Goal: Transaction & Acquisition: Purchase product/service

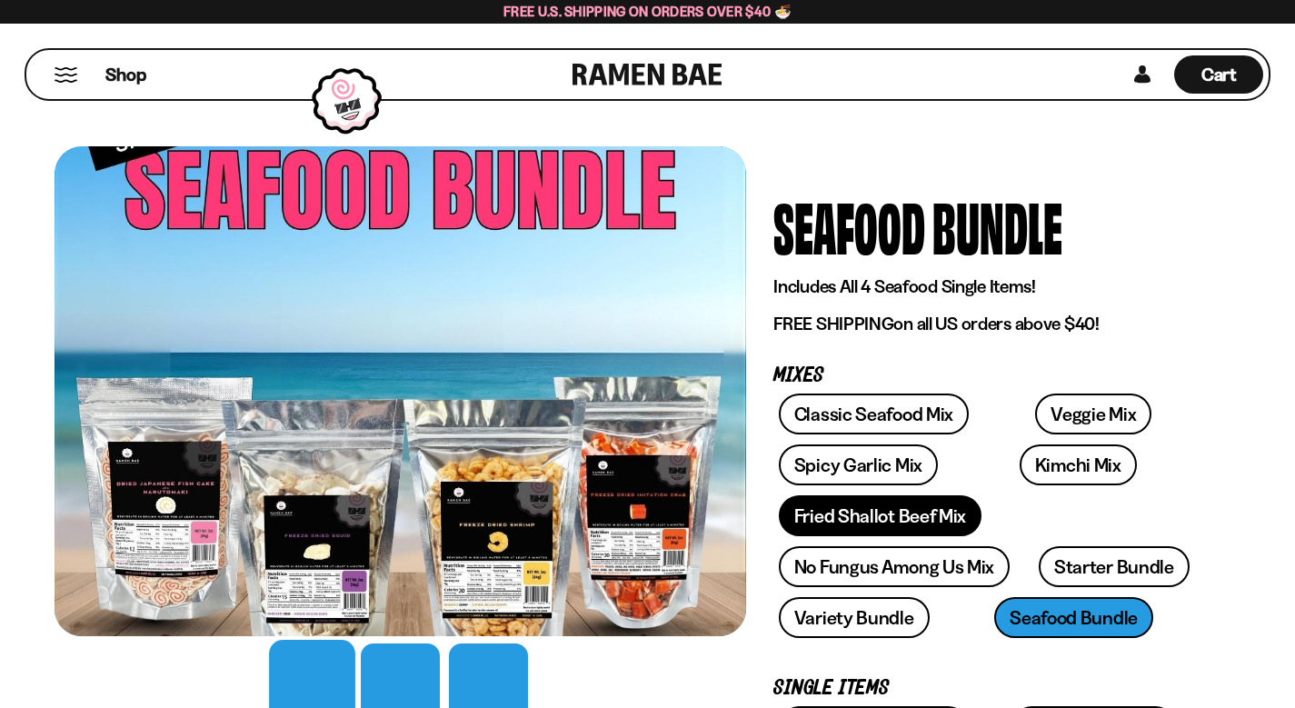
click at [895, 495] on link "Fried Shallot Beef Mix" at bounding box center [880, 515] width 203 height 41
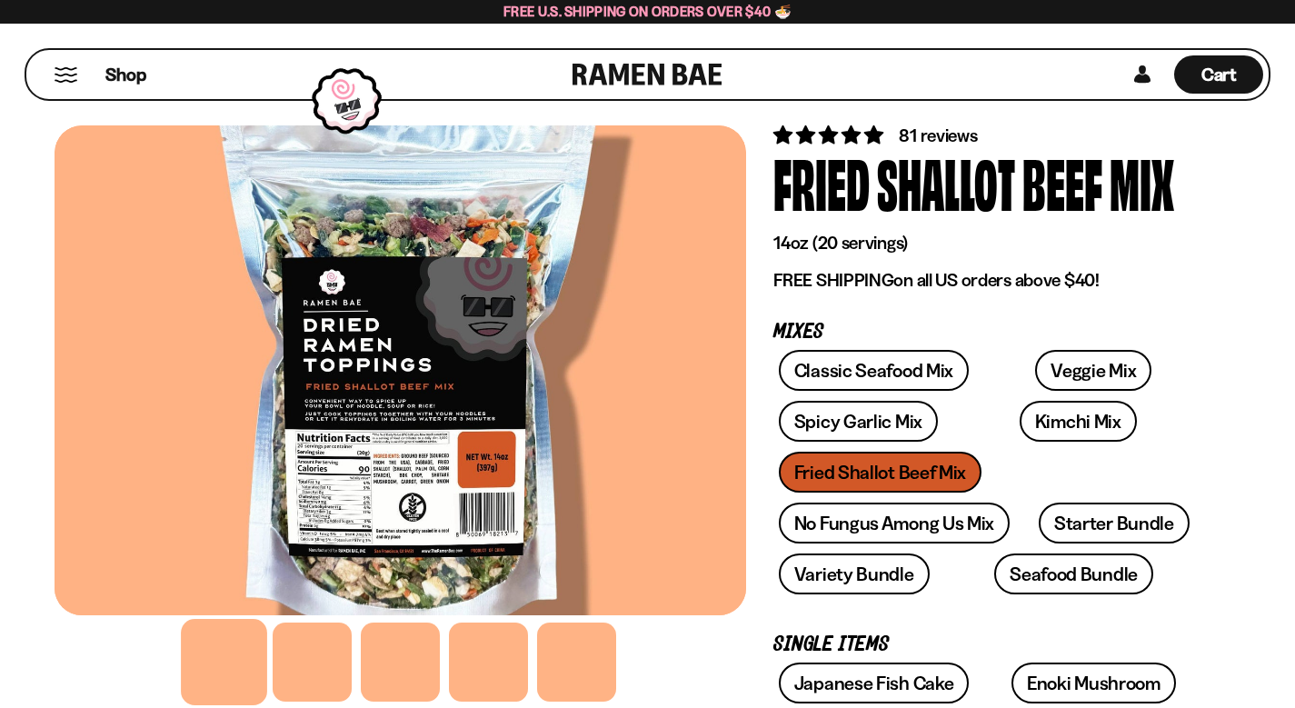
scroll to position [73, 0]
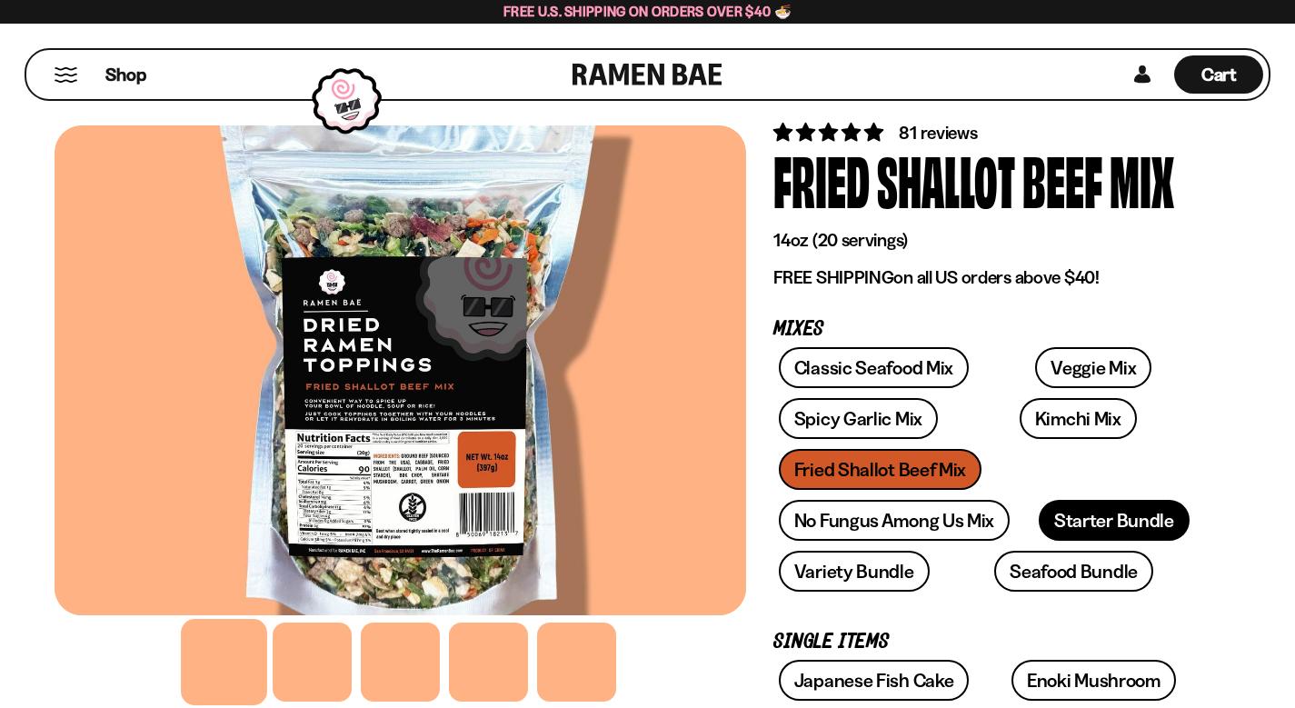
click at [1039, 500] on link "Starter Bundle" at bounding box center [1114, 520] width 151 height 41
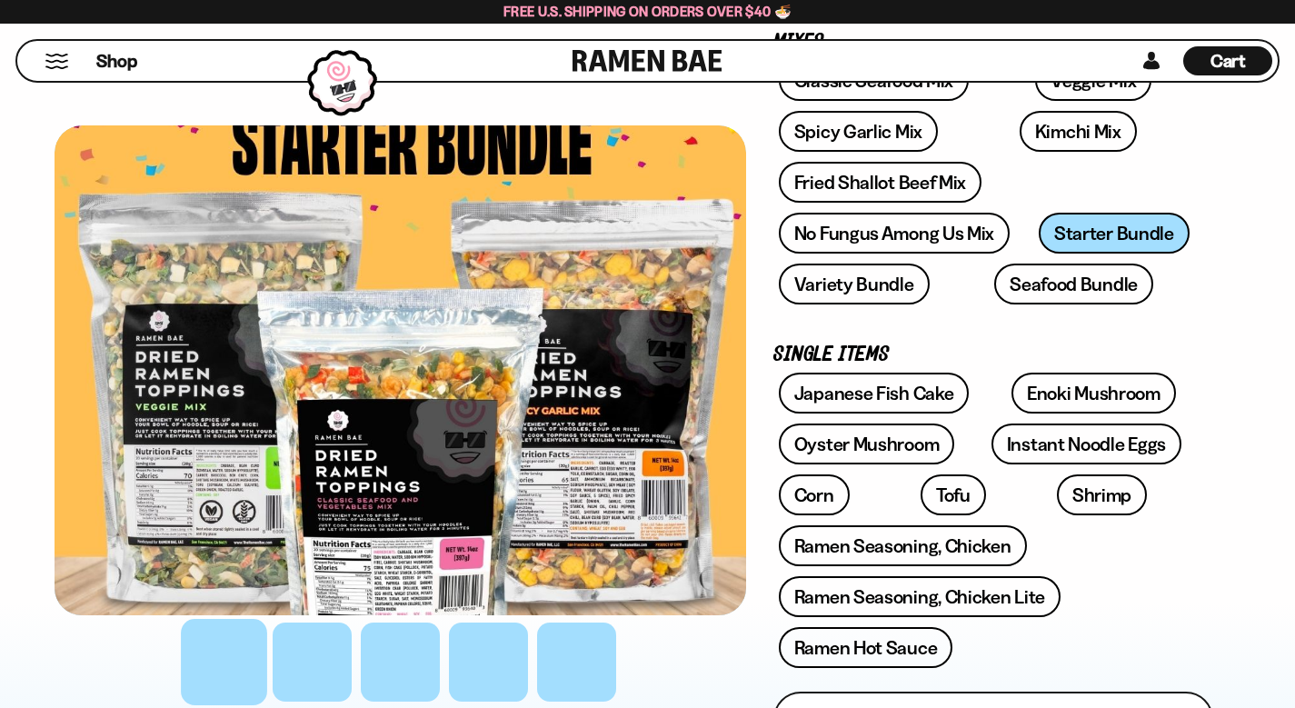
scroll to position [364, 0]
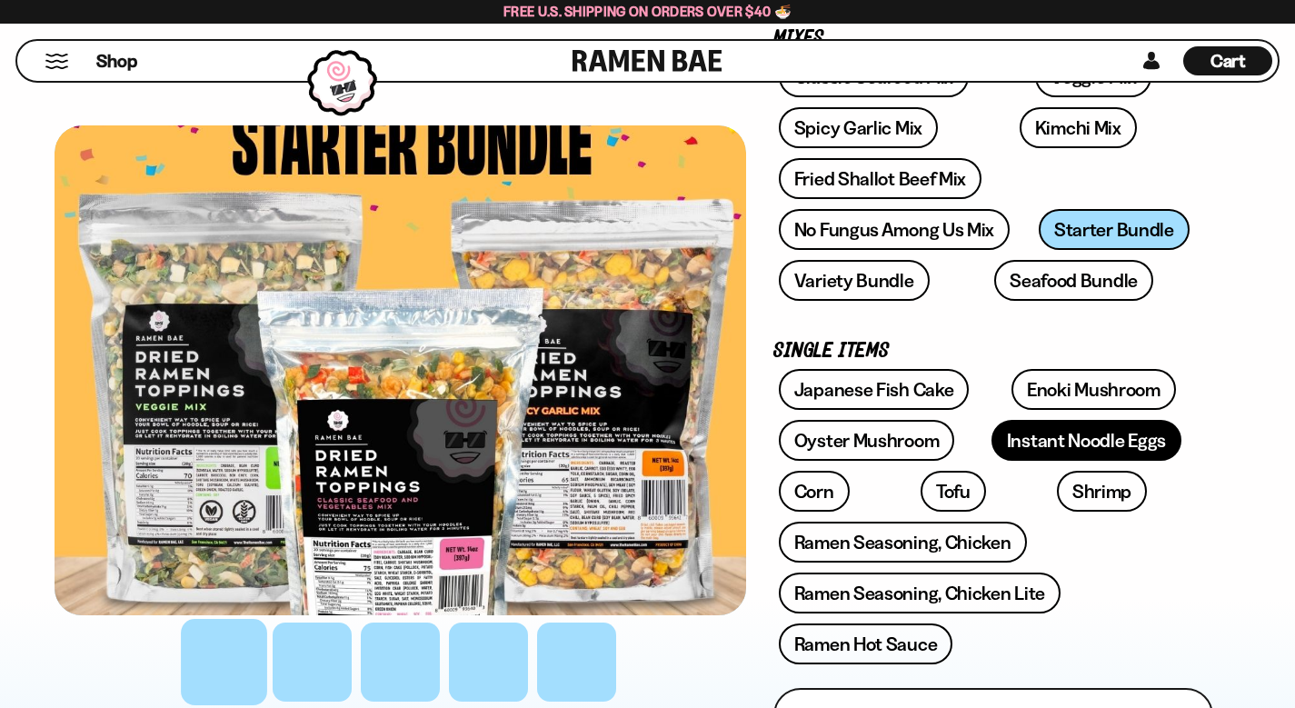
click at [1004, 420] on link "Instant Noodle Eggs" at bounding box center [1087, 440] width 190 height 41
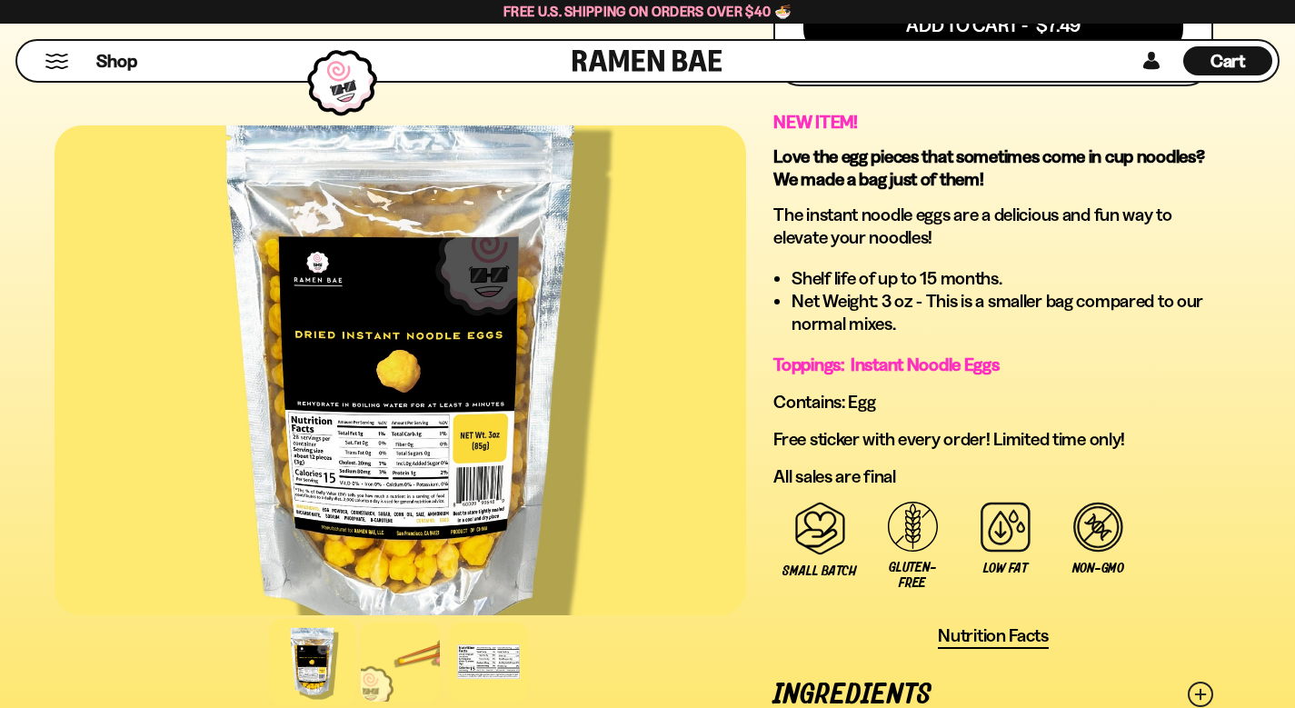
scroll to position [1127, 0]
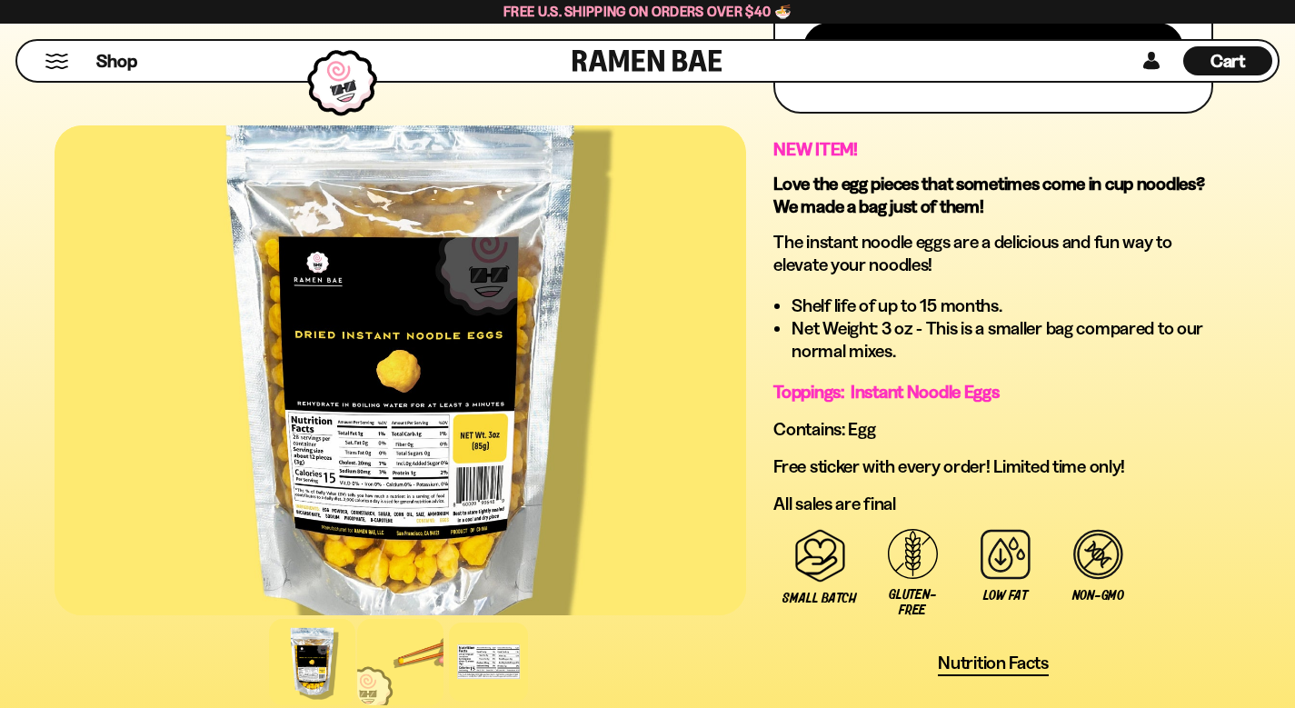
click at [357, 645] on div at bounding box center [400, 662] width 86 height 86
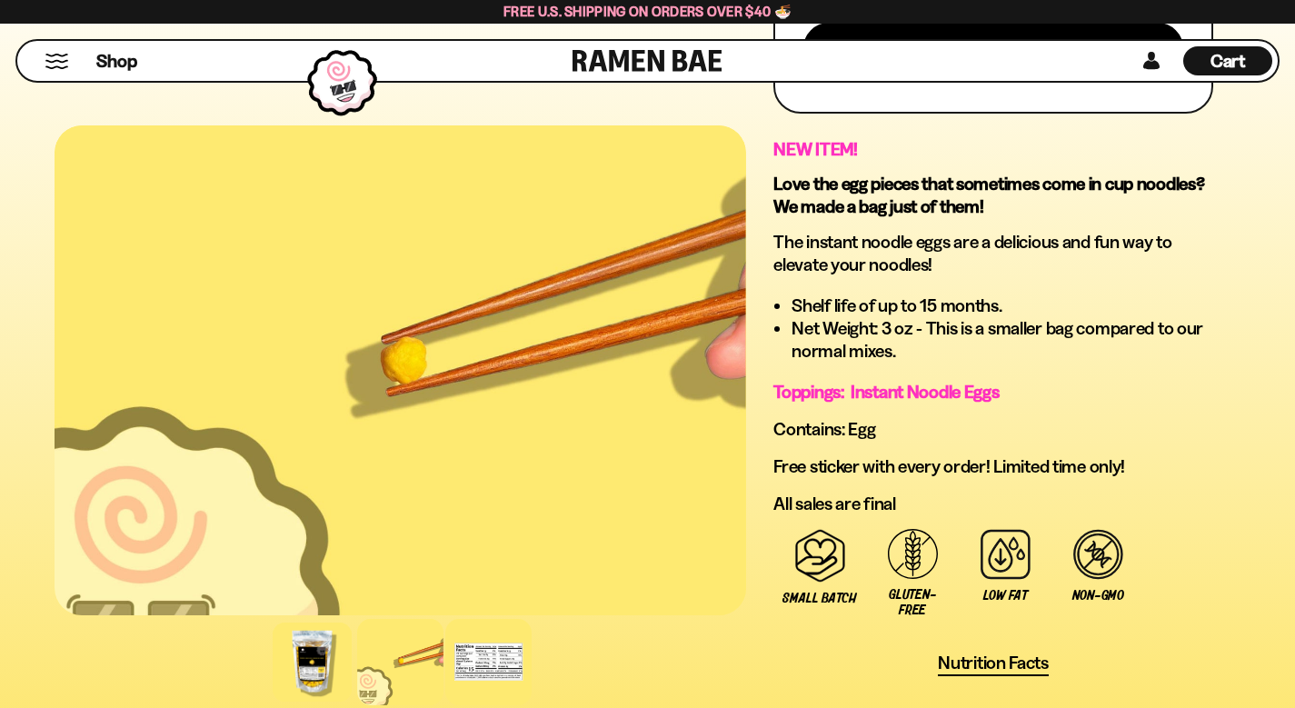
click at [445, 628] on div at bounding box center [488, 662] width 86 height 86
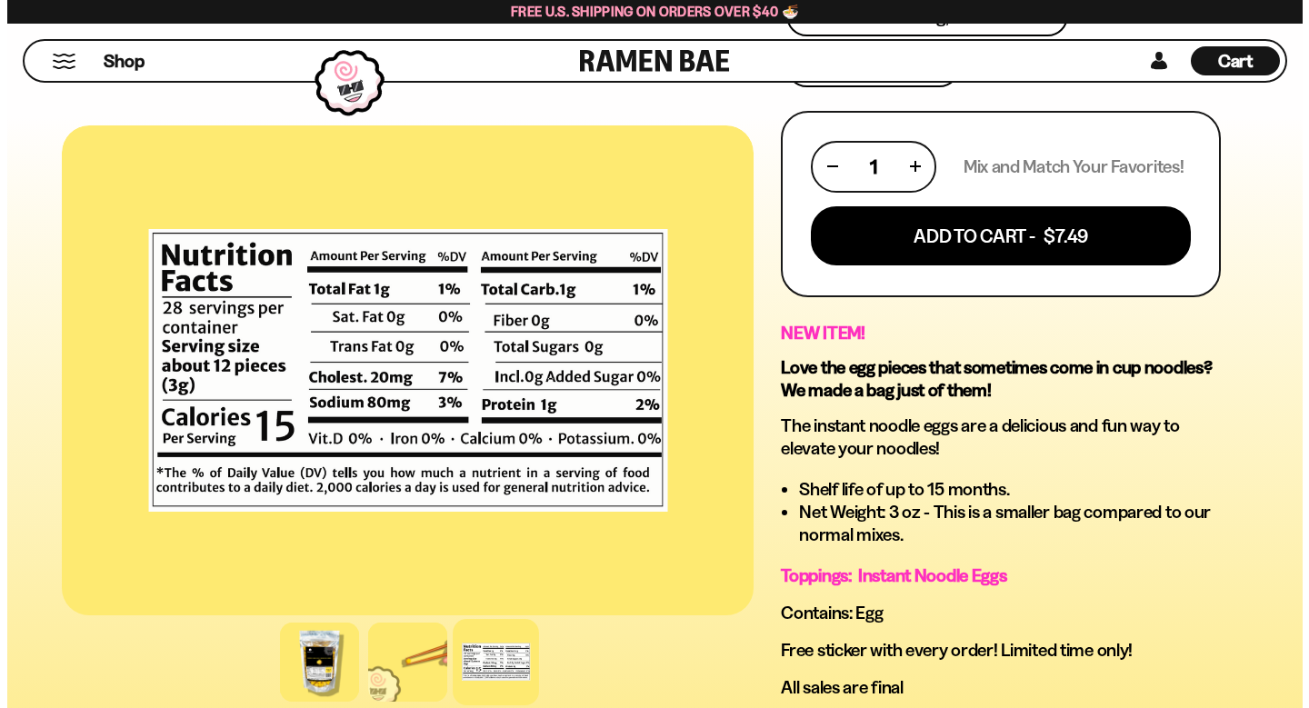
scroll to position [909, 0]
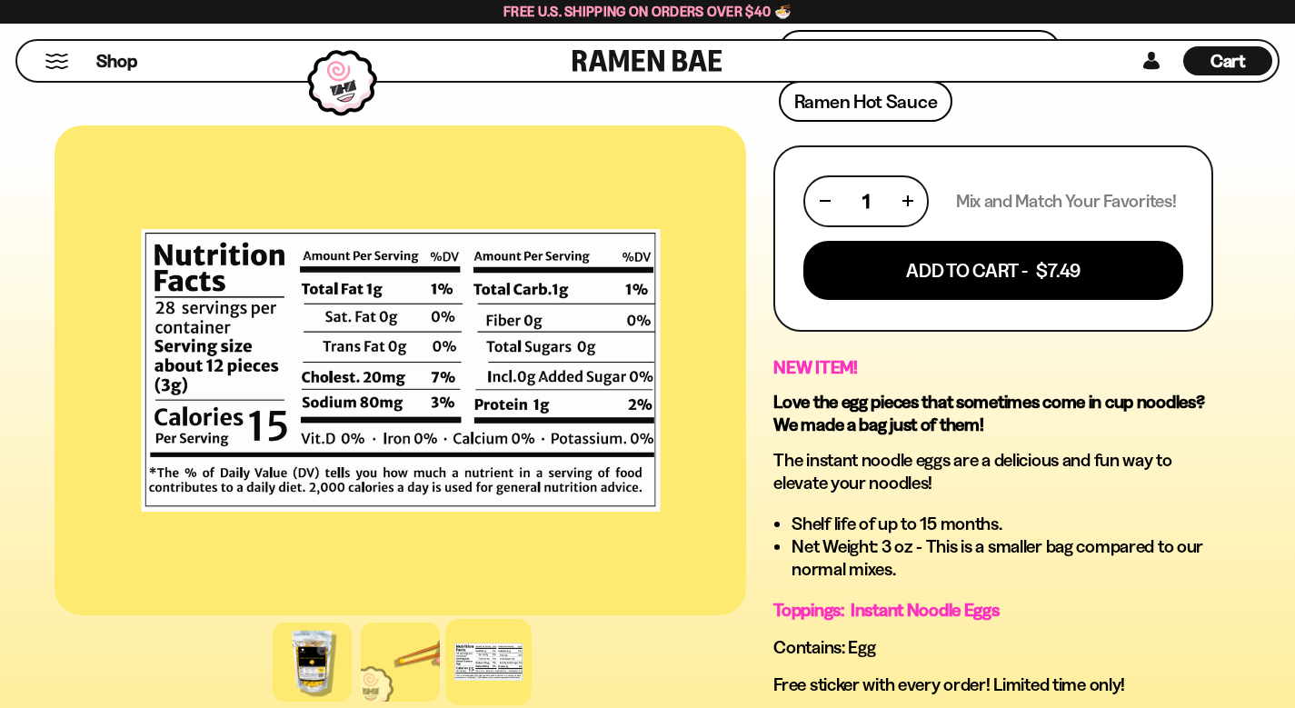
click at [1221, 57] on span "Cart" at bounding box center [1228, 61] width 35 height 22
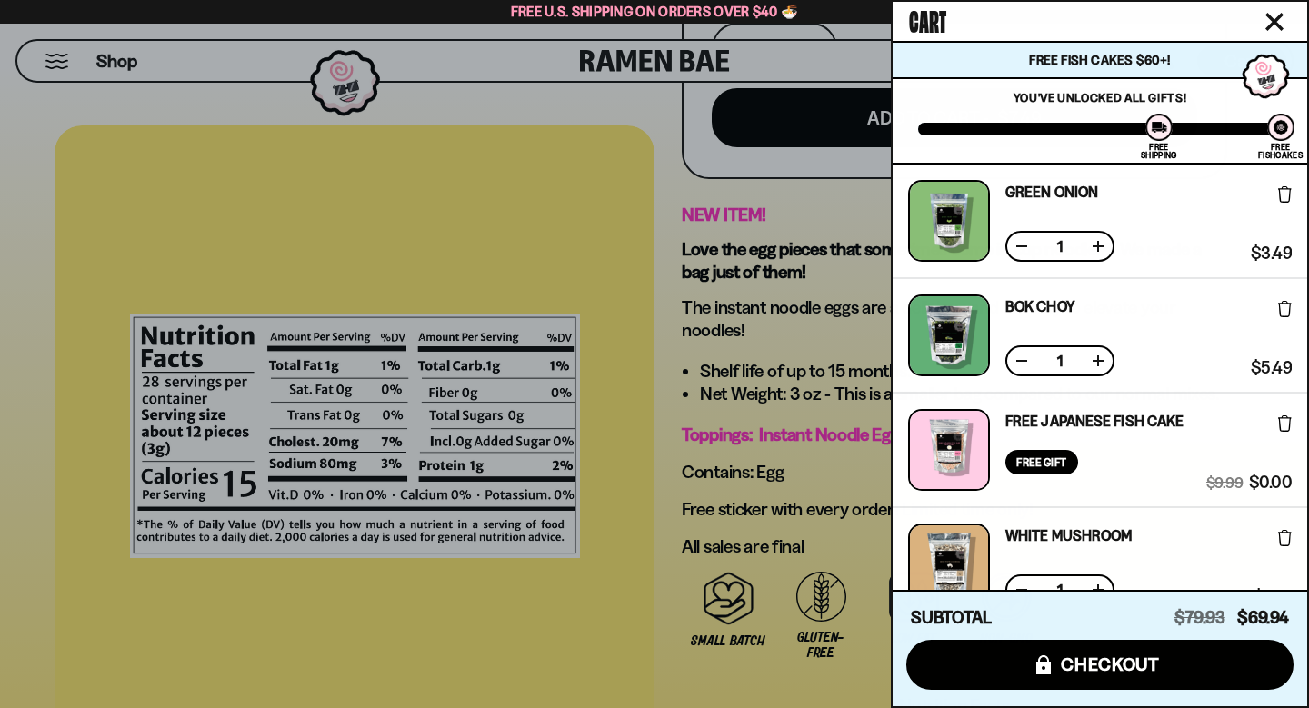
click at [1280, 418] on icon at bounding box center [1285, 423] width 14 height 16
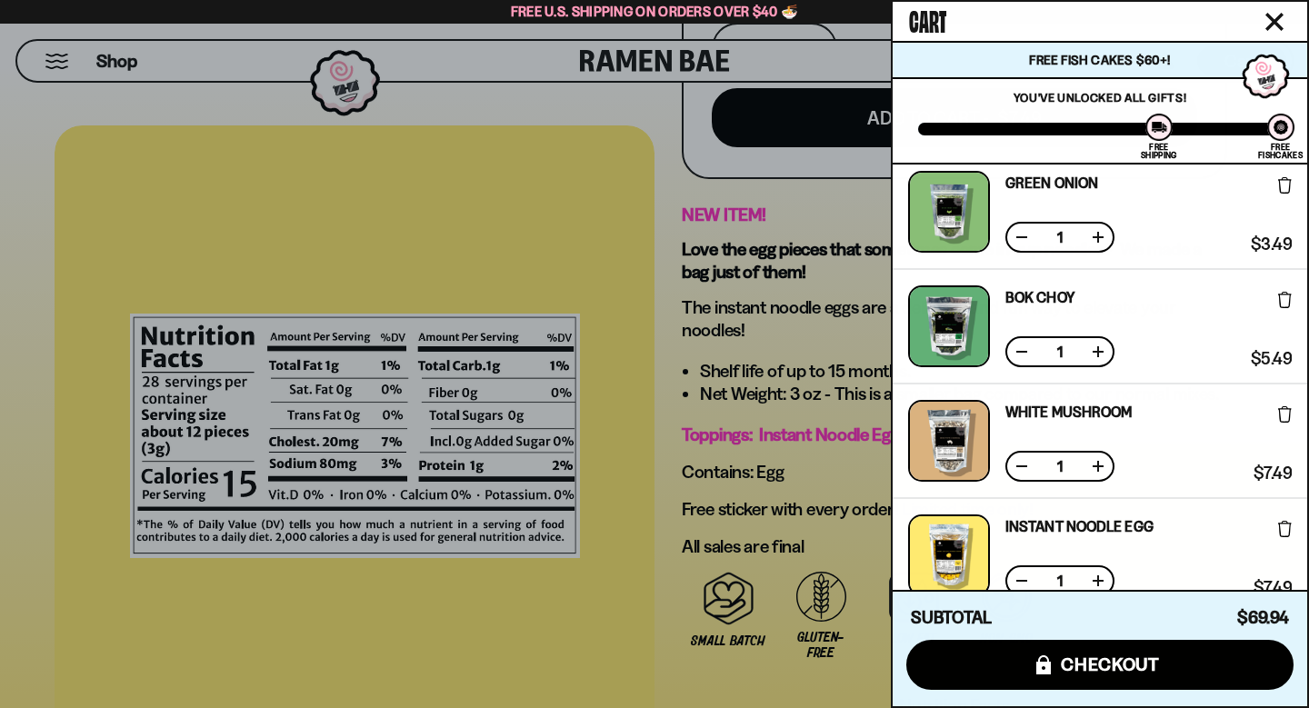
scroll to position [0, 0]
